Goal: Check status: Check status

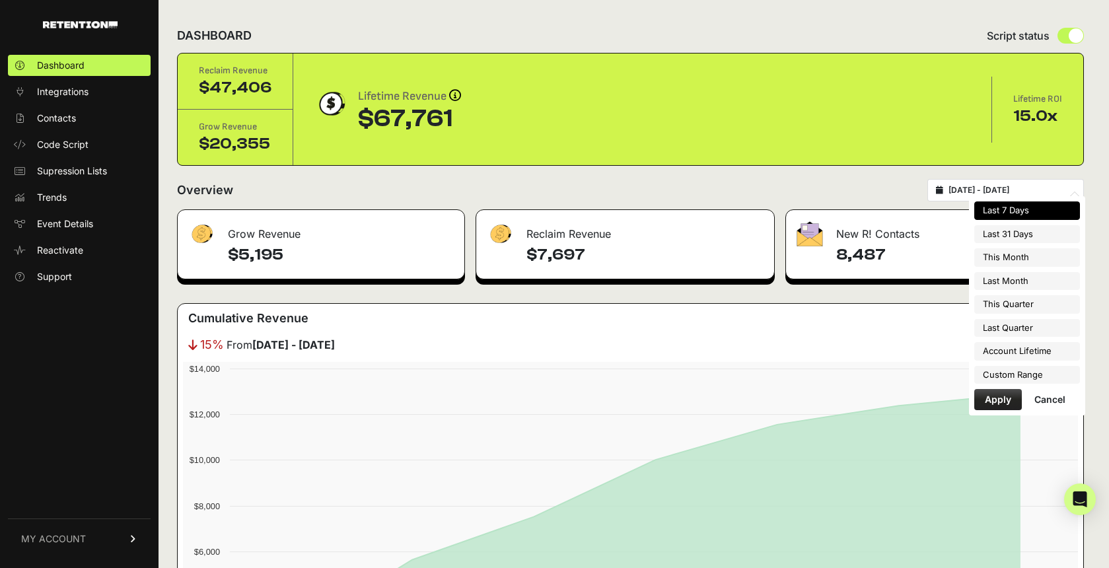
click at [1049, 186] on input "[DATE] - [DATE]" at bounding box center [1012, 190] width 127 height 11
type input "[DATE]"
type input "2025-09-30"
type input "[DATE]"
type input "2025-09-05"
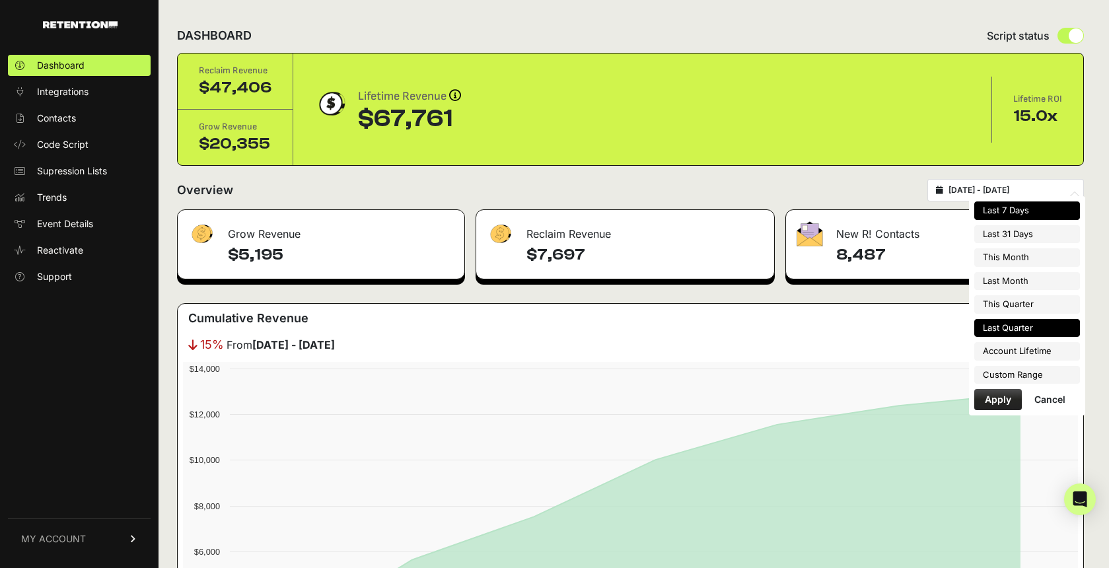
type input "[DATE]"
type input "2025-09-05"
click at [1025, 372] on li "Custom Range" at bounding box center [1028, 375] width 106 height 18
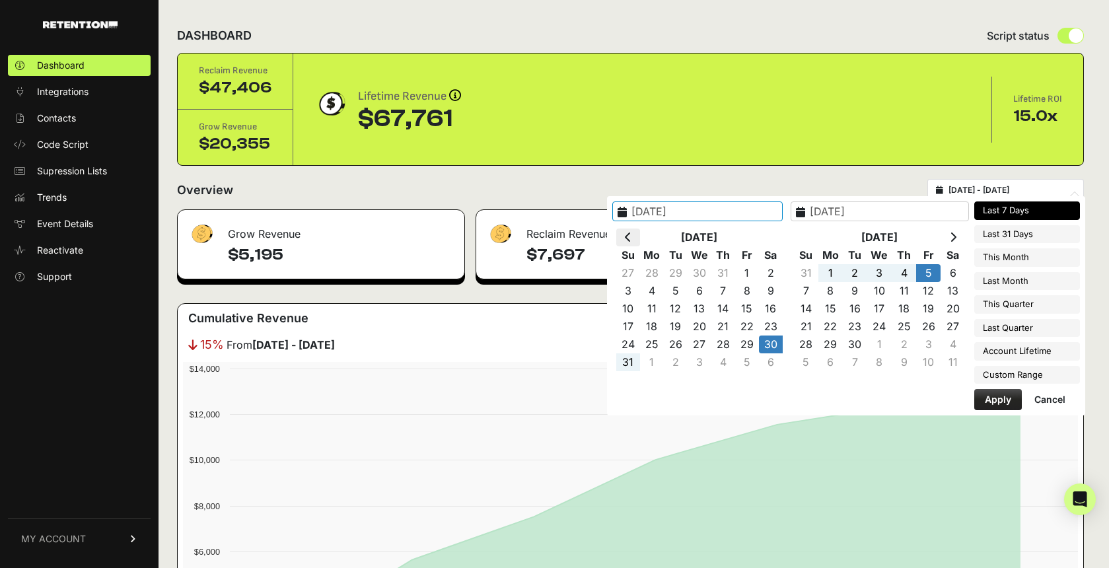
click at [632, 234] on icon at bounding box center [628, 237] width 7 height 11
click at [632, 233] on icon at bounding box center [628, 237] width 7 height 11
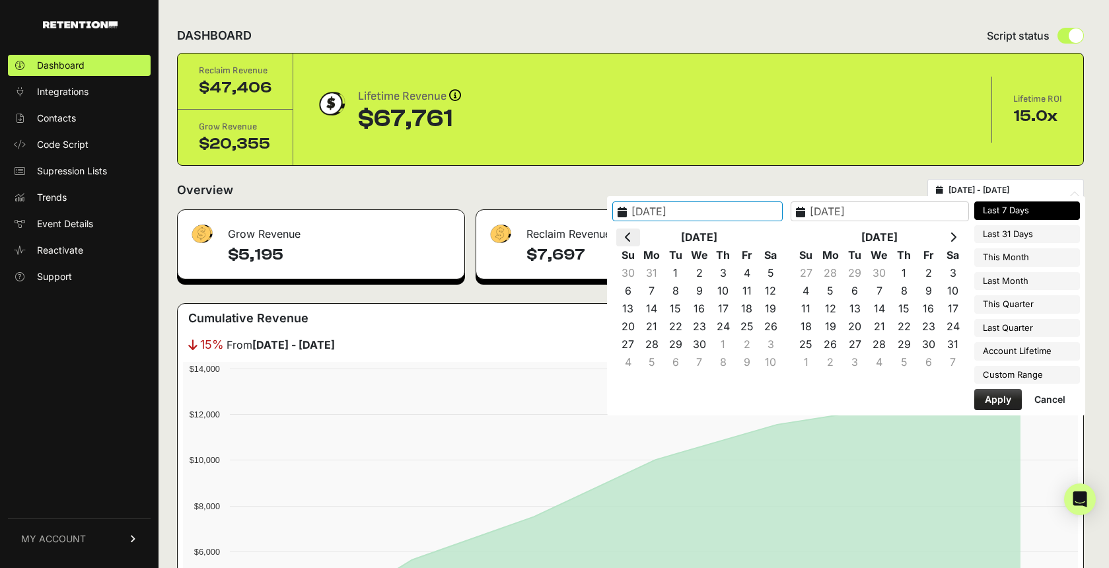
click at [640, 231] on th at bounding box center [628, 238] width 24 height 18
type input "[DATE]"
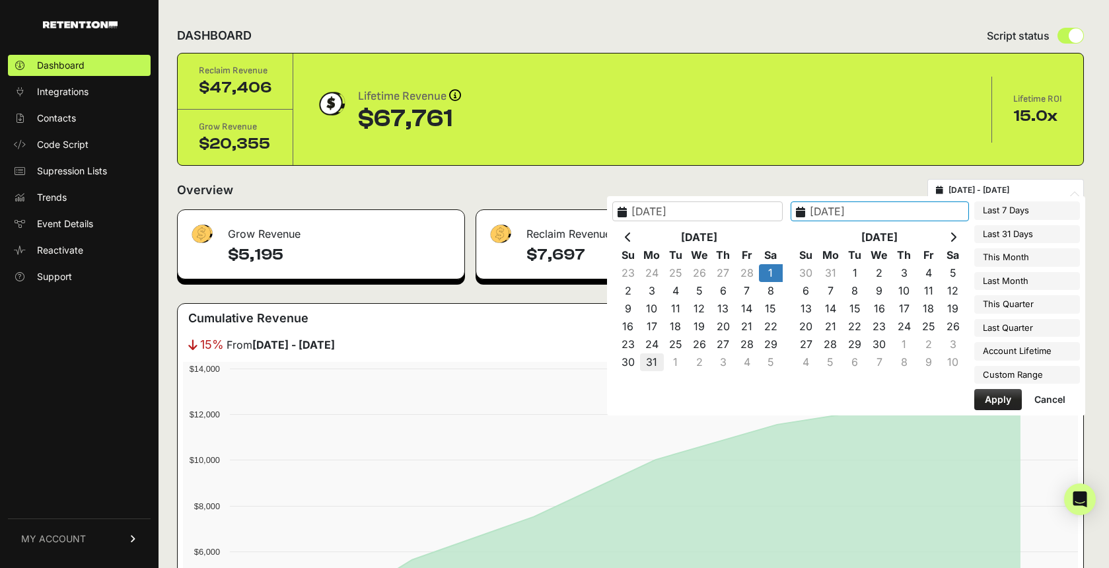
type input "2025-03-31"
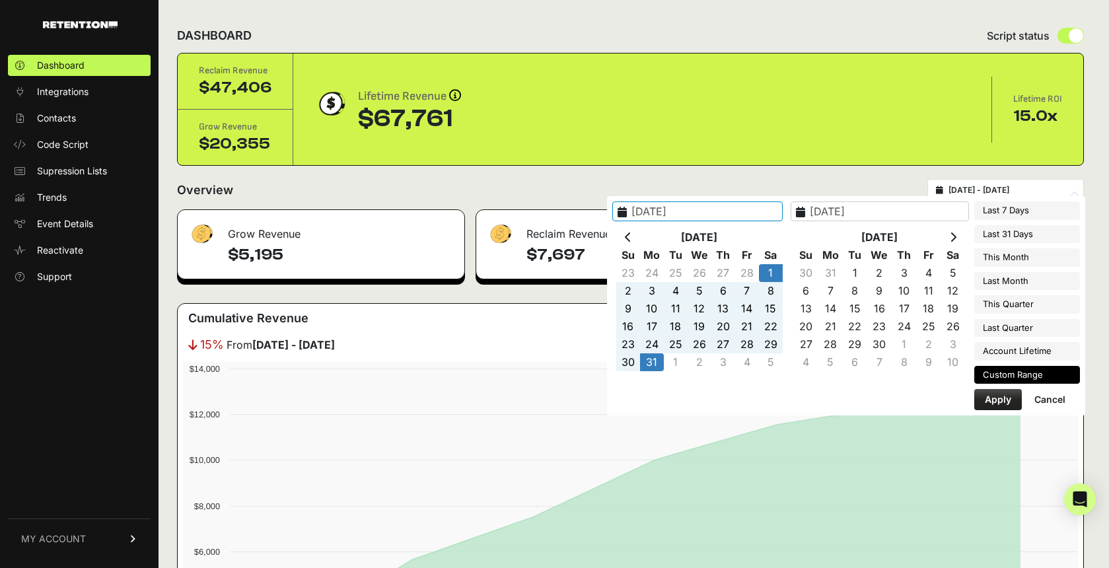
type input "2025-03-01"
click at [985, 396] on button "Apply" at bounding box center [999, 399] width 48 height 21
type input "2025-03-01 - 2025-03-31"
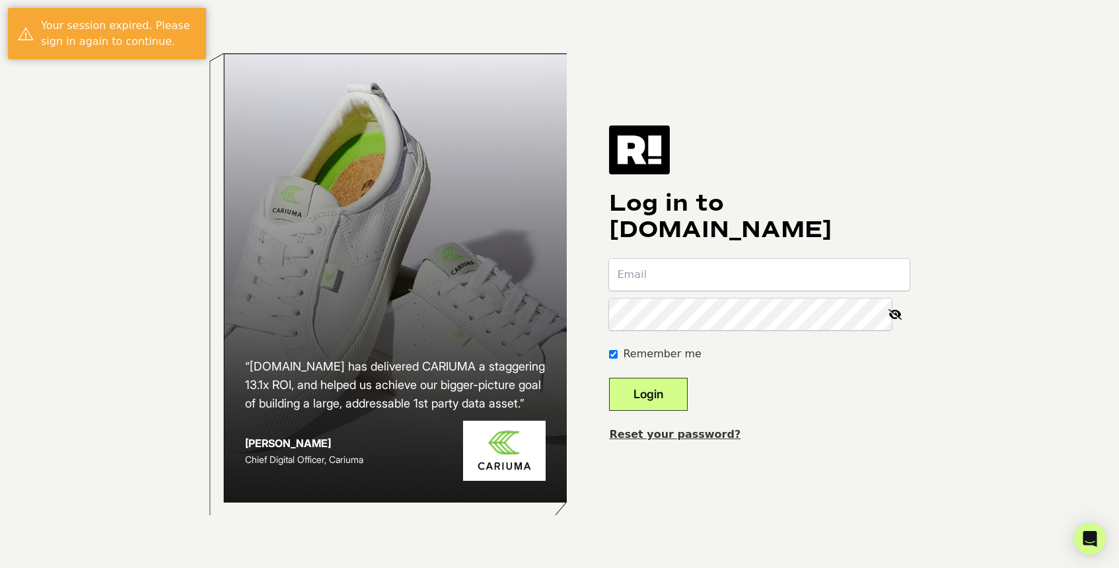
type input "[EMAIL_ADDRESS][DOMAIN_NAME]"
click at [657, 388] on button "Login" at bounding box center [648, 394] width 79 height 33
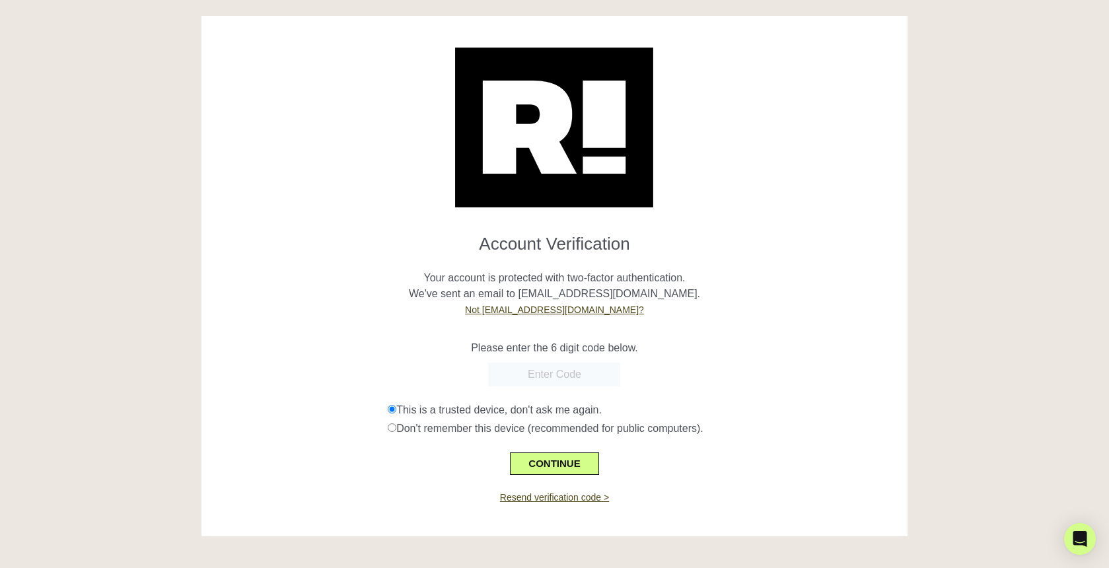
paste input "069603"
type input "069603"
click at [556, 464] on button "CONTINUE" at bounding box center [554, 464] width 89 height 22
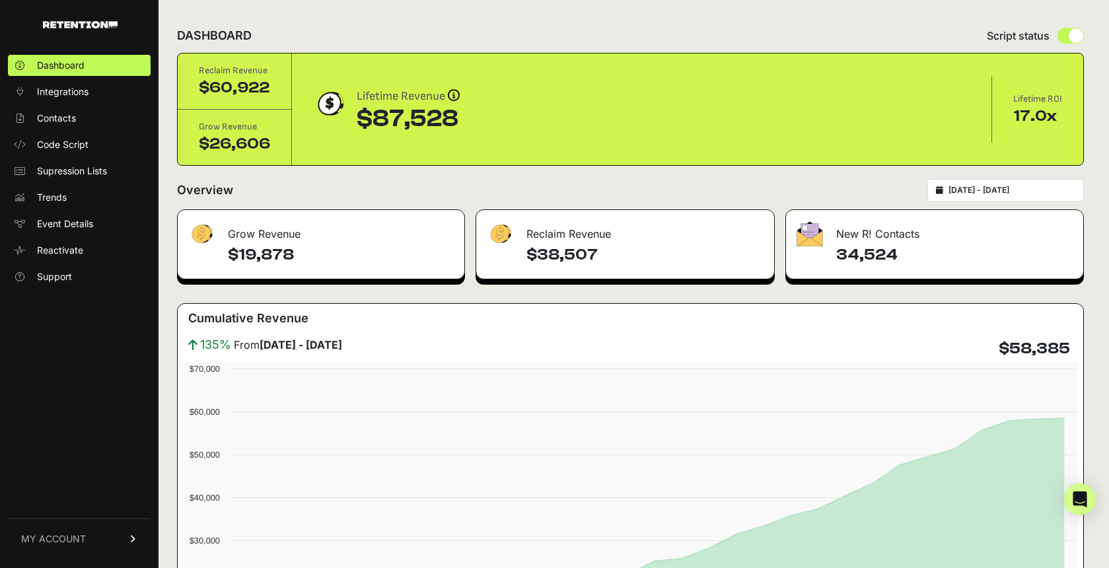
type input "[DATE]"
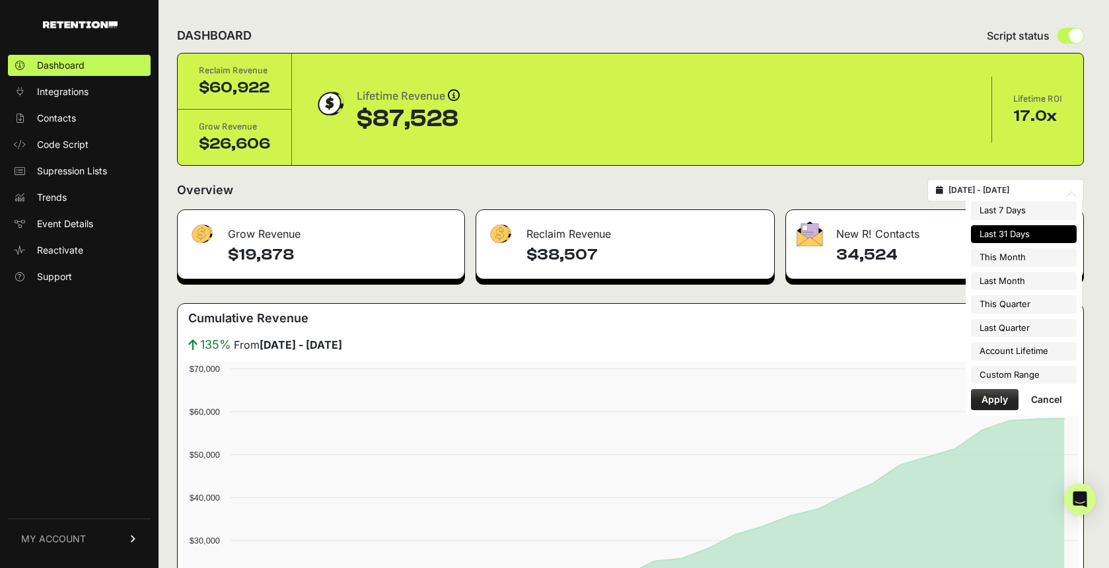
click at [991, 186] on input "[DATE] - [DATE]" at bounding box center [1012, 190] width 127 height 11
type input "[DATE]"
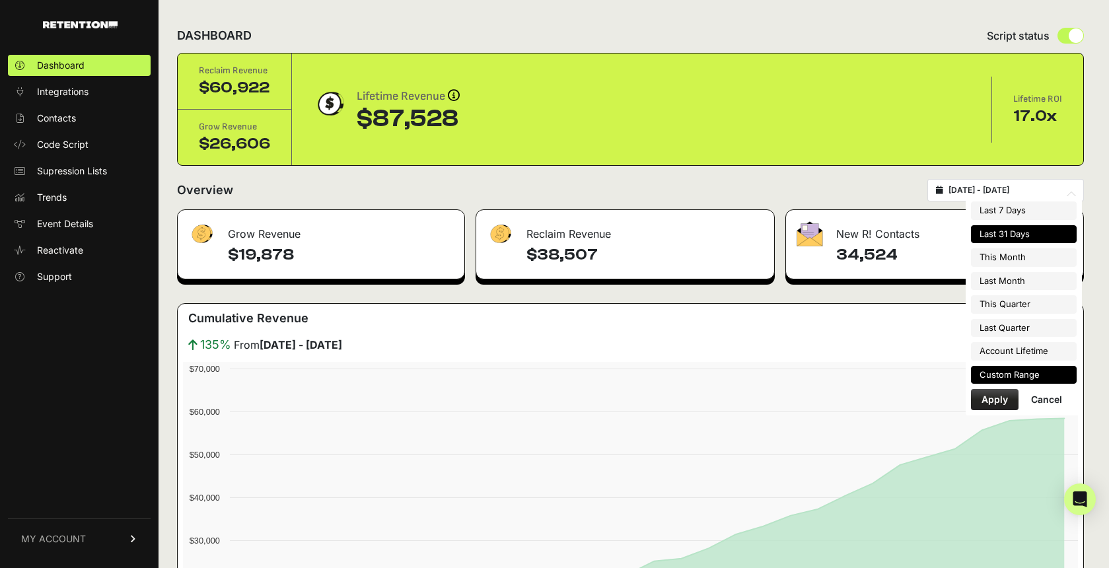
type input "[DATE]"
click at [1028, 378] on li "Custom Range" at bounding box center [1024, 375] width 106 height 18
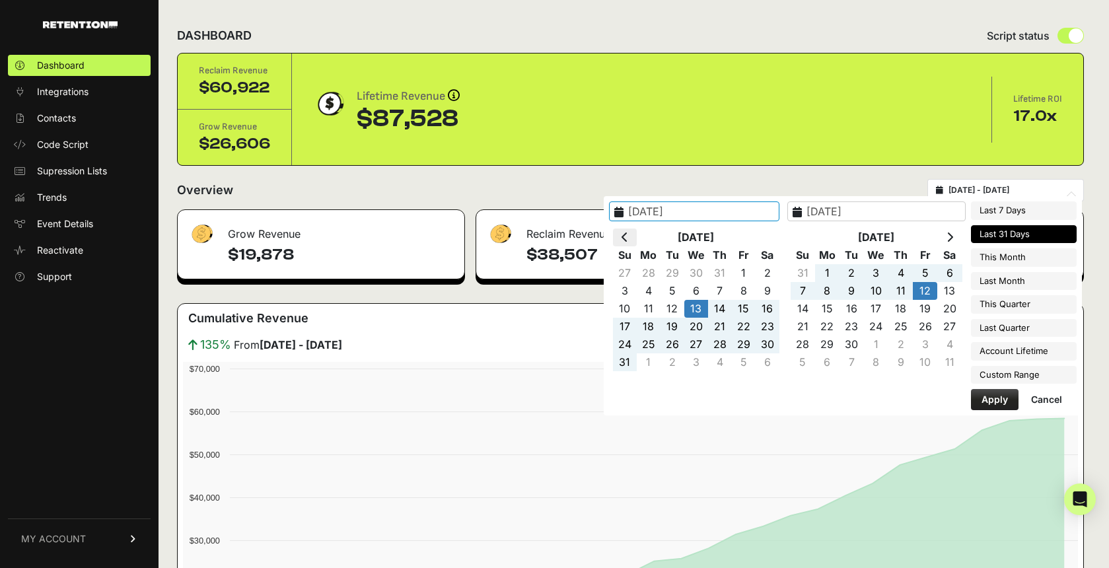
click at [628, 233] on icon at bounding box center [625, 237] width 7 height 11
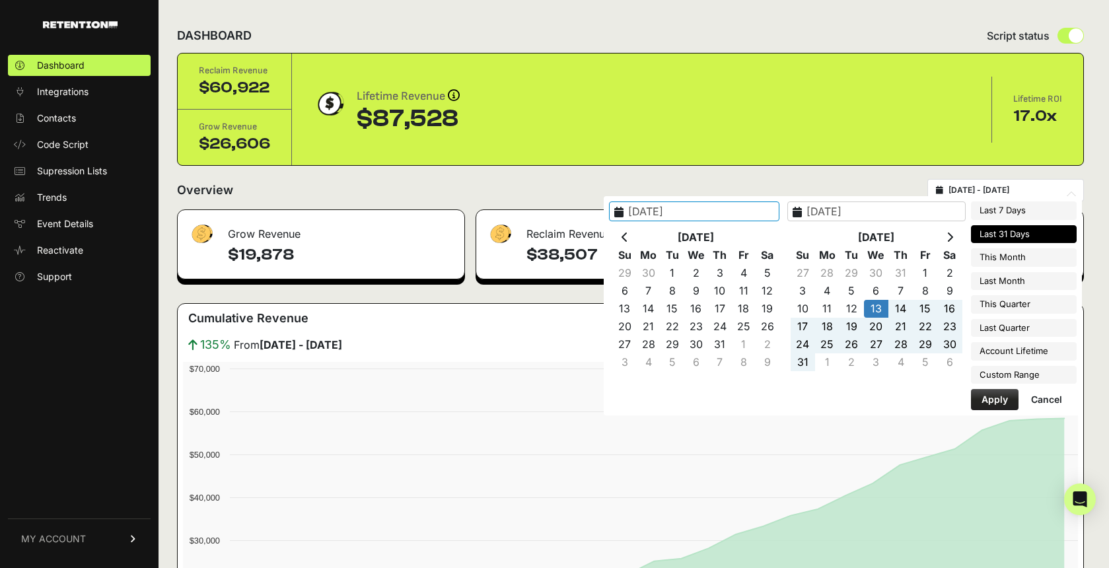
click at [628, 233] on icon at bounding box center [625, 237] width 7 height 11
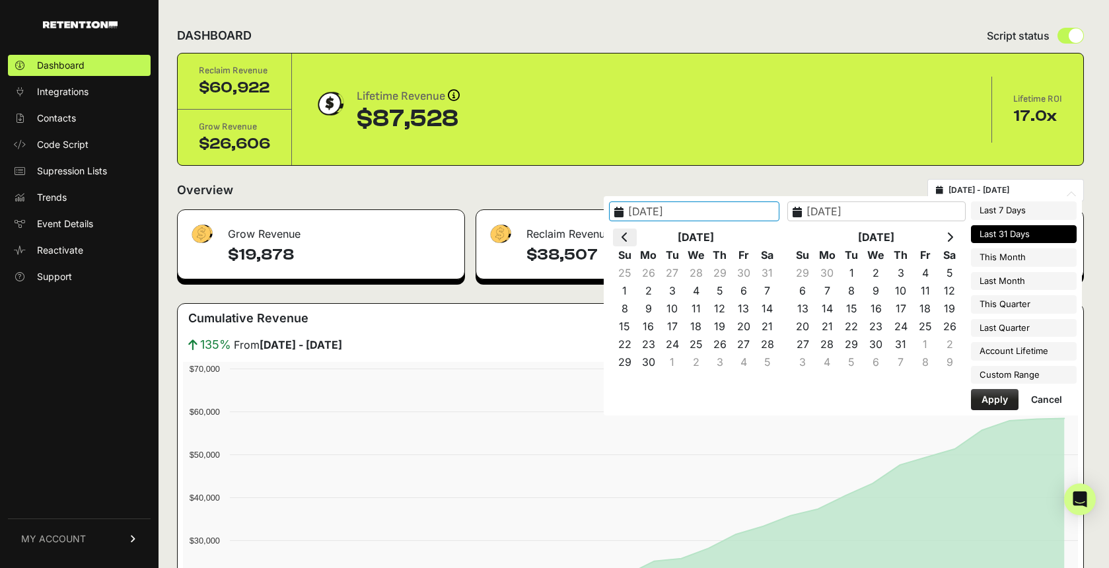
click at [628, 240] on icon at bounding box center [625, 237] width 7 height 11
click at [628, 234] on icon at bounding box center [625, 237] width 7 height 11
type input "2025-03-01"
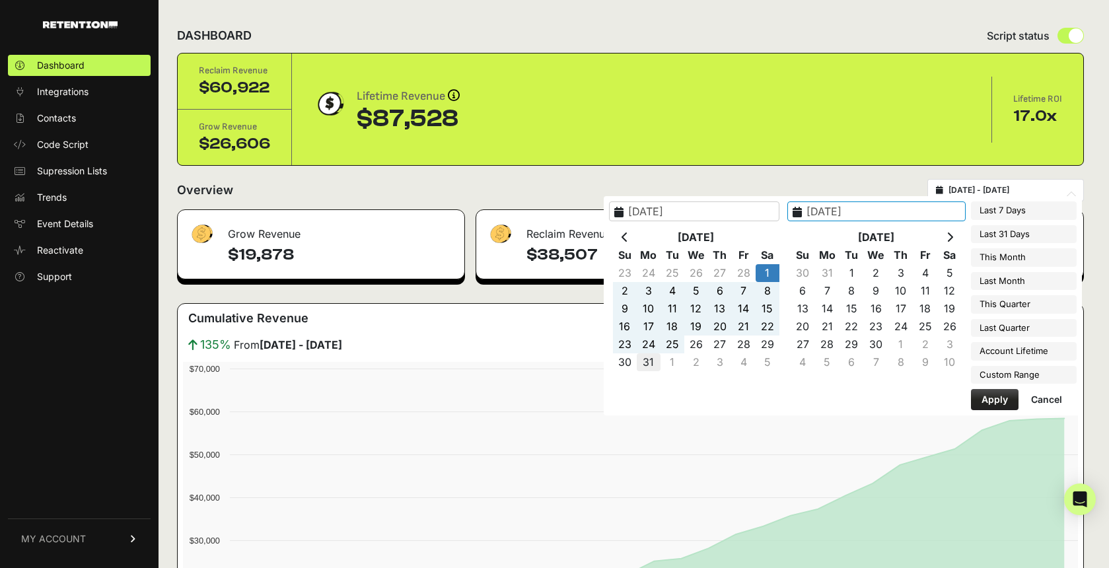
type input "2025-03-31"
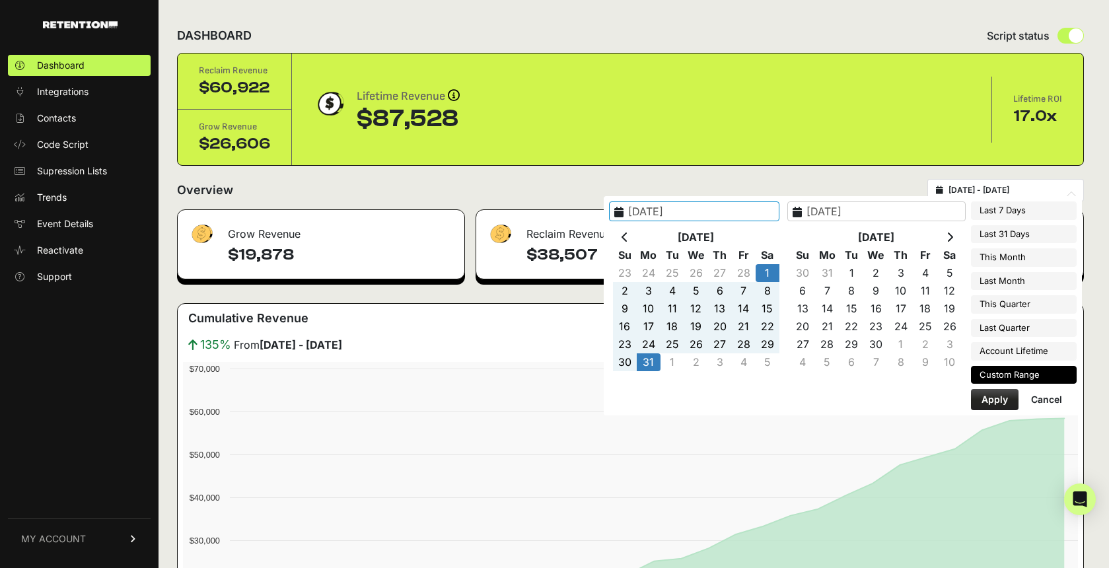
type input "2025-03-01"
click at [996, 408] on button "Apply" at bounding box center [995, 399] width 48 height 21
type input "2025-03-01 - 2025-03-31"
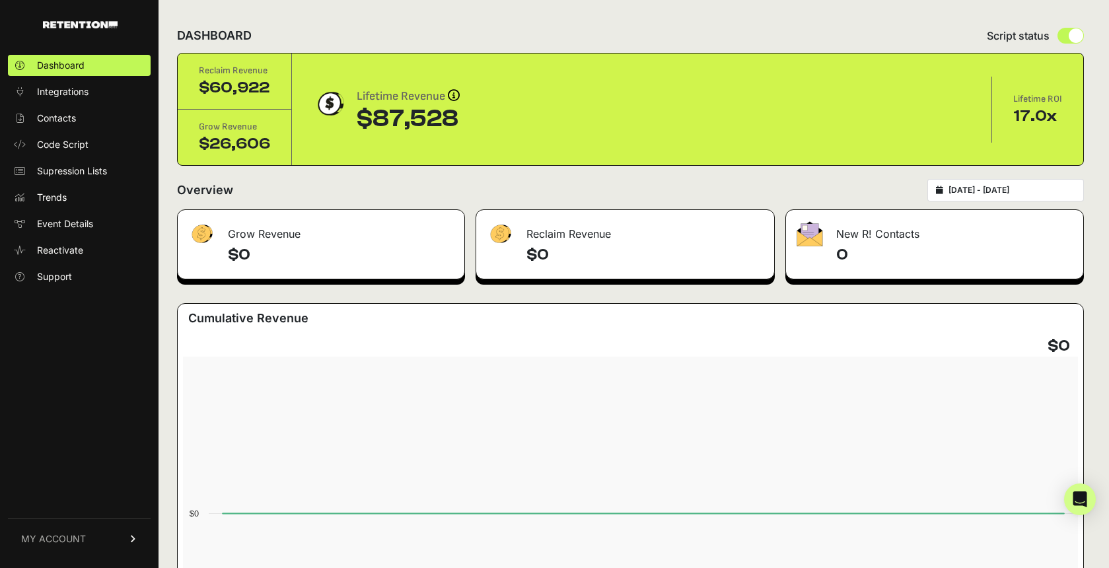
type input "[DATE]"
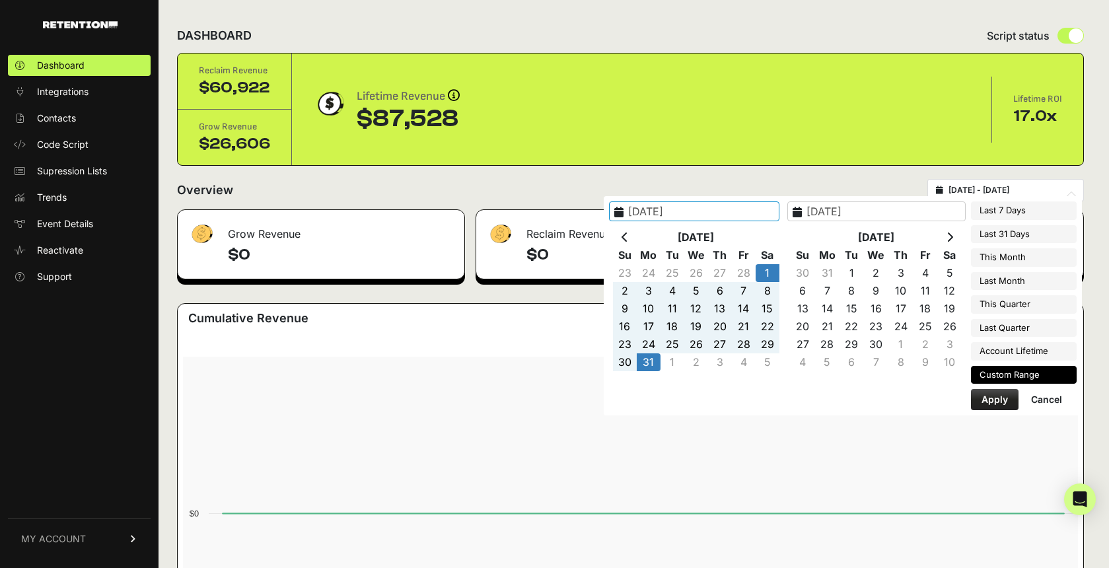
click at [997, 192] on input "[DATE] - [DATE]" at bounding box center [1012, 190] width 127 height 11
click at [955, 238] on th at bounding box center [950, 238] width 24 height 18
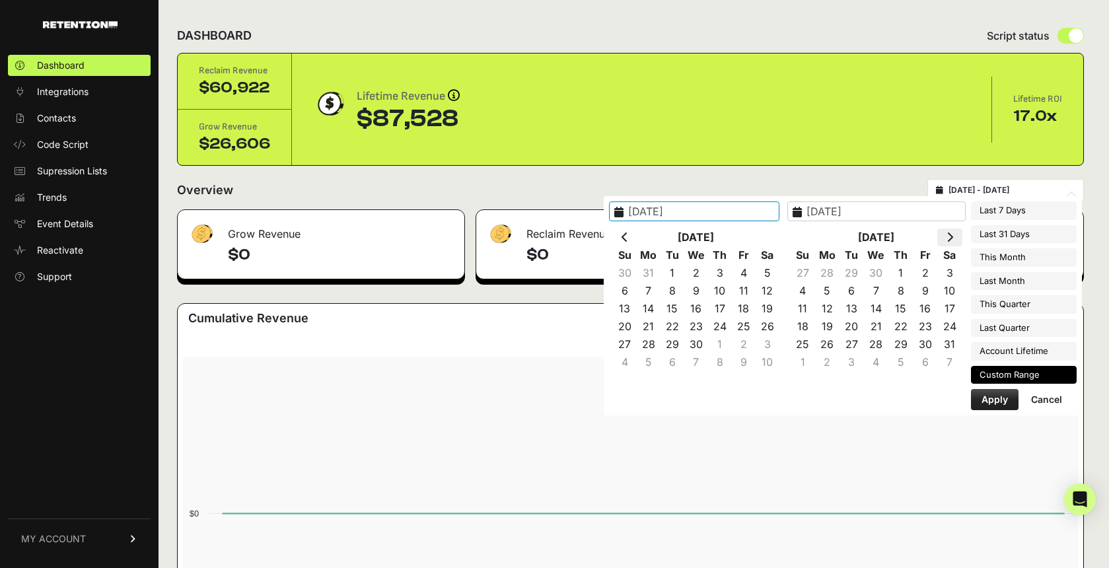
click at [953, 239] on icon at bounding box center [950, 237] width 7 height 11
type input "[DATE]"
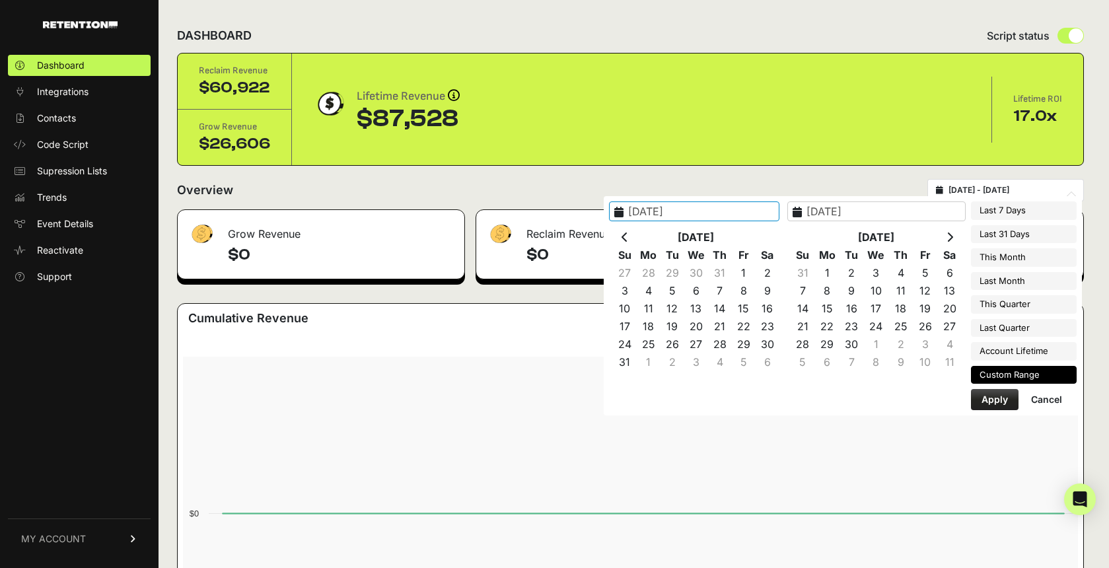
type input "[DATE]"
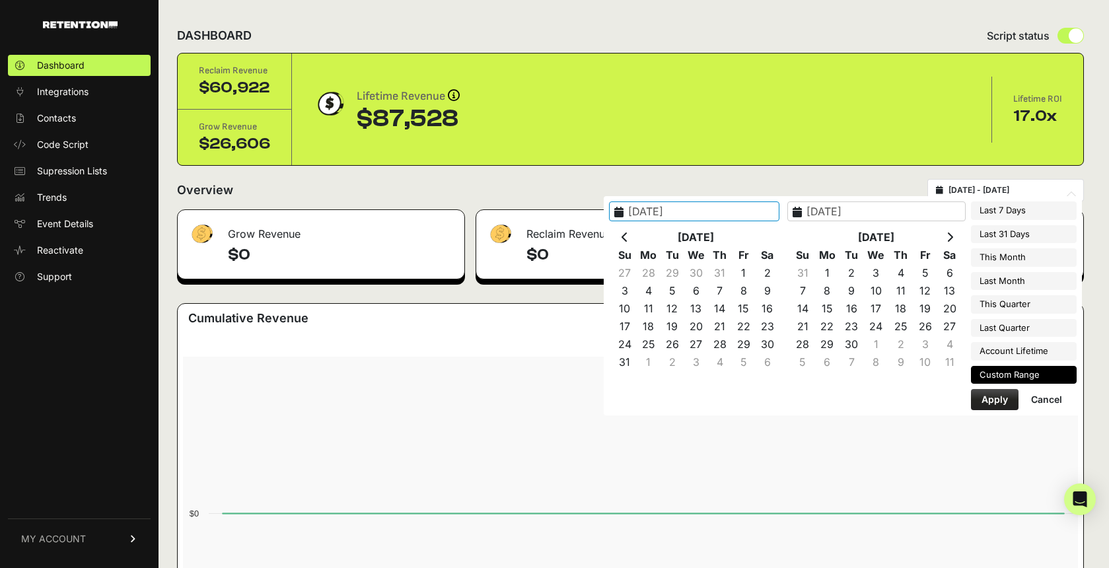
type input "[DATE]"
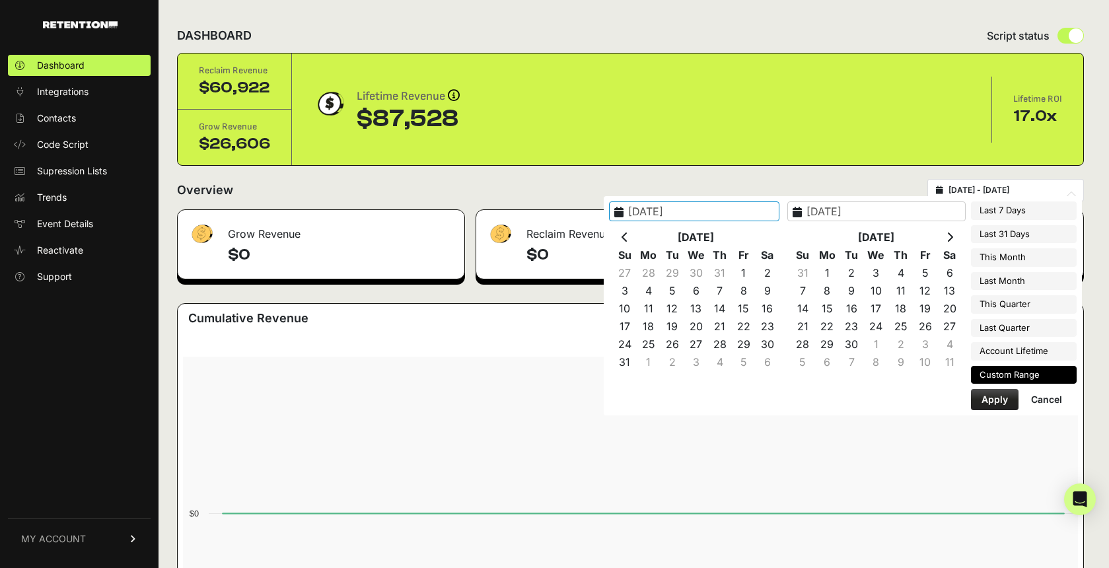
type input "[DATE]"
